Goal: Transaction & Acquisition: Purchase product/service

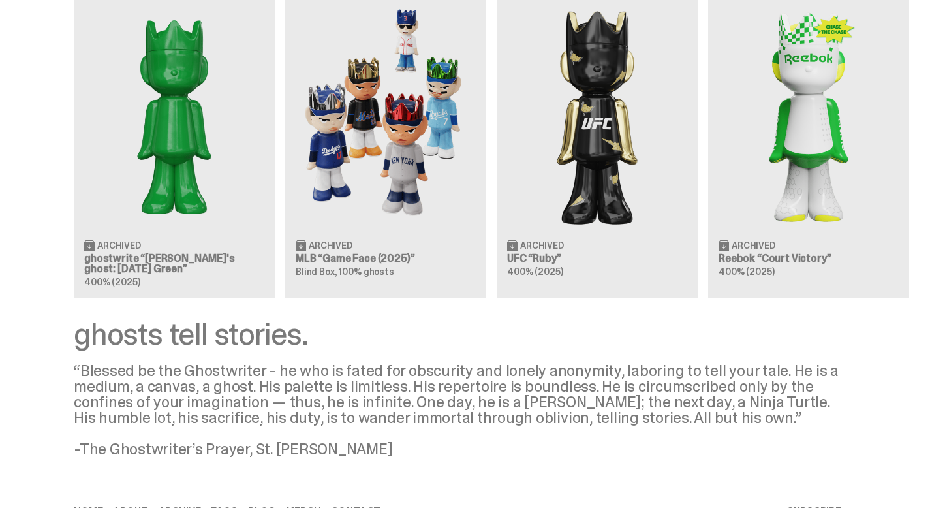
scroll to position [1425, 0]
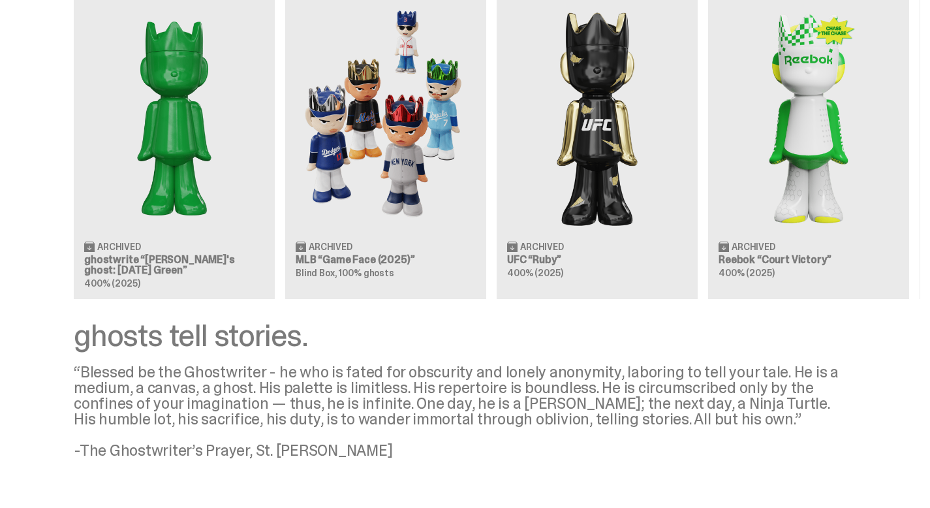
click at [335, 194] on div "Clearing Price: $151 Archived ghostwrite “[PERSON_NAME]'s ghost: [DATE] Green” …" at bounding box center [460, 137] width 920 height 324
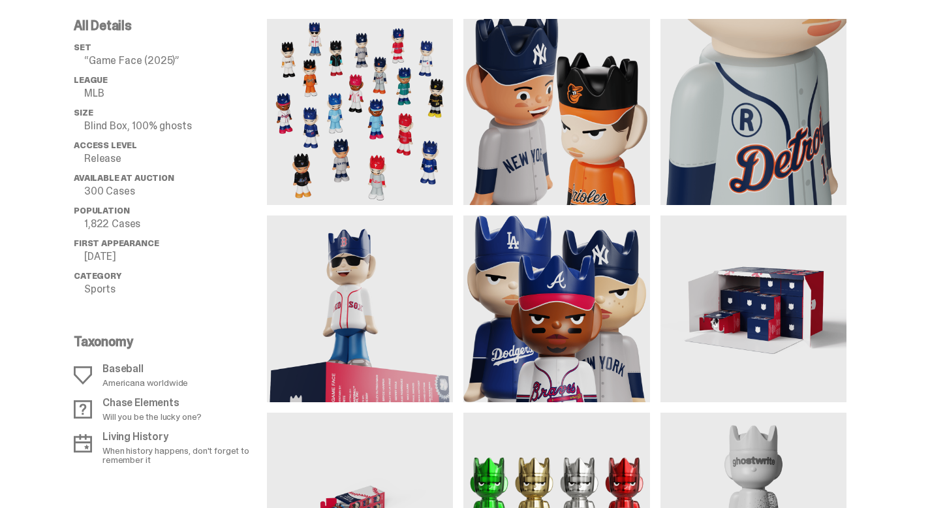
scroll to position [958, 0]
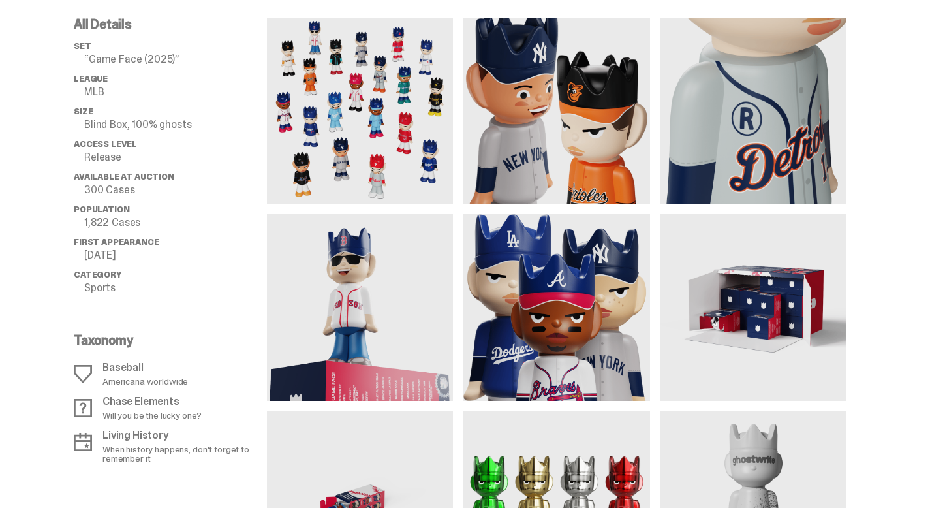
click at [393, 163] on img at bounding box center [360, 111] width 186 height 186
click at [339, 88] on img at bounding box center [360, 111] width 186 height 186
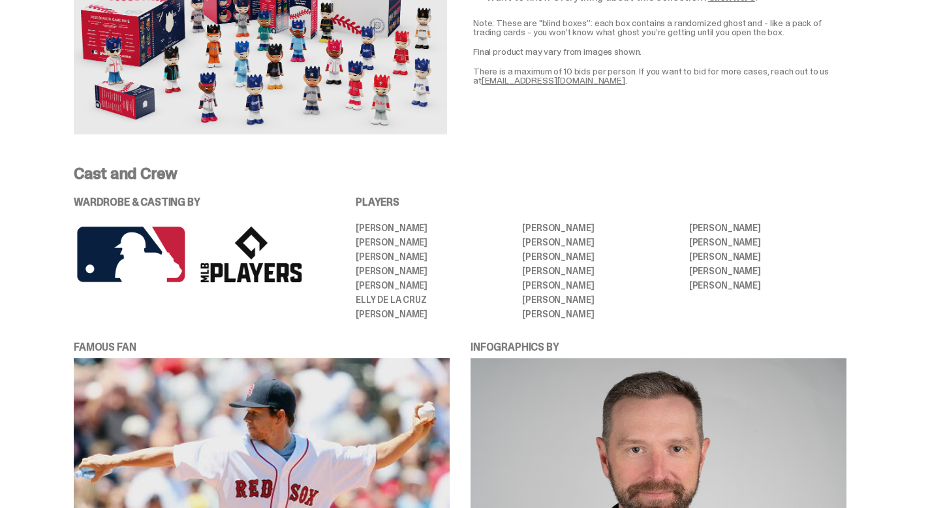
scroll to position [2504, 0]
